Goal: Information Seeking & Learning: Learn about a topic

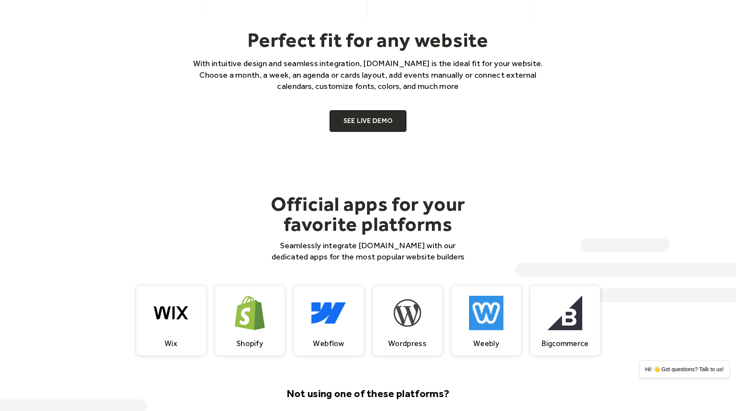
scroll to position [639, 0]
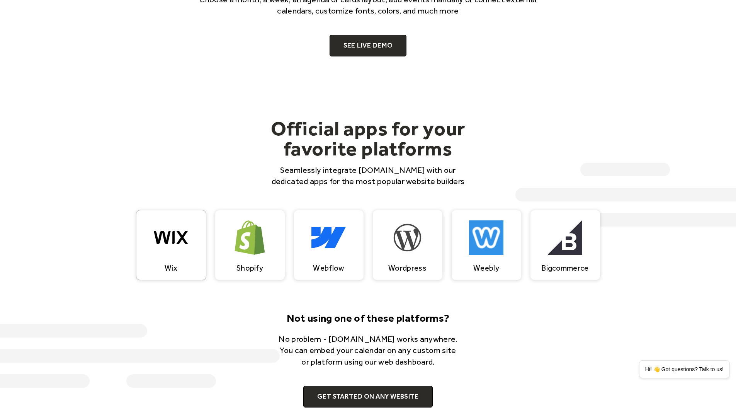
click at [176, 251] on img at bounding box center [171, 237] width 34 height 51
click at [383, 47] on link "SEE LIVE DEMO" at bounding box center [368, 46] width 77 height 22
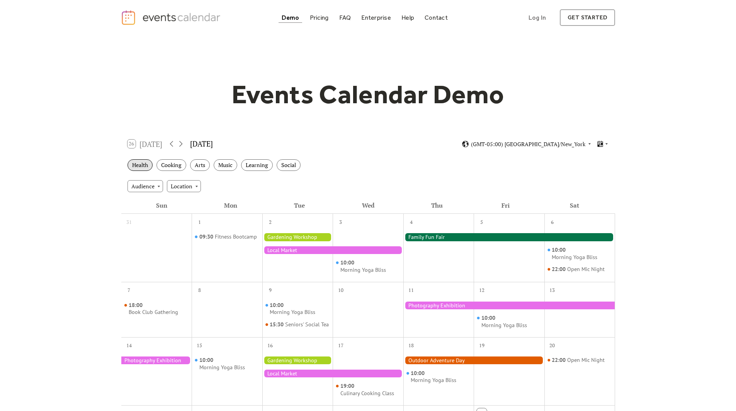
click at [143, 165] on div "Health" at bounding box center [140, 165] width 25 height 12
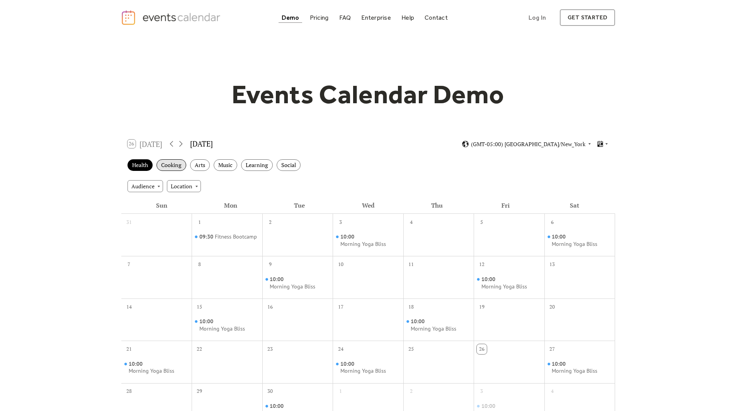
click at [178, 170] on div "Cooking" at bounding box center [172, 165] width 30 height 12
